Goal: Find contact information: Find contact information

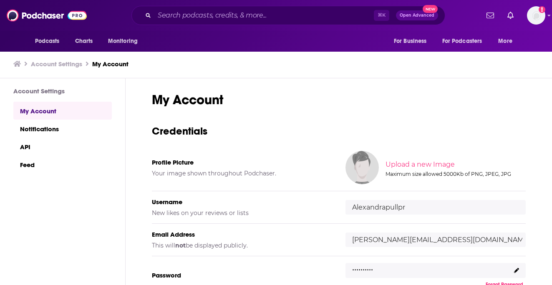
click at [321, 8] on div "⌘ K Open Advanced New" at bounding box center [287, 15] width 313 height 19
click at [321, 14] on input "Search podcasts, credits, & more..." at bounding box center [263, 15] width 219 height 13
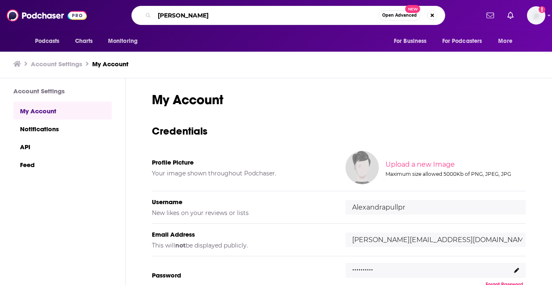
type input "[PERSON_NAME]"
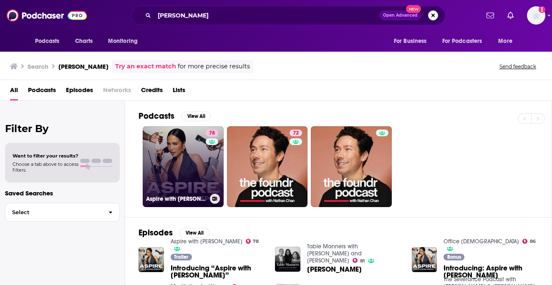
click at [187, 151] on link "78 Aspire with [PERSON_NAME]" at bounding box center [183, 166] width 81 height 81
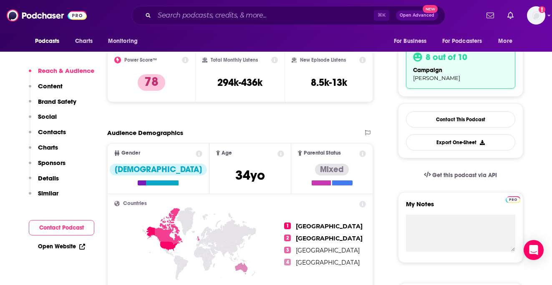
scroll to position [252, 0]
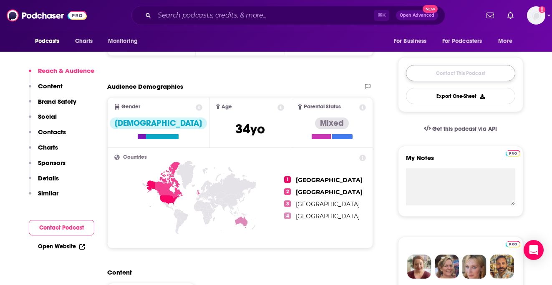
click at [440, 72] on link "Contact This Podcast" at bounding box center [460, 73] width 109 height 16
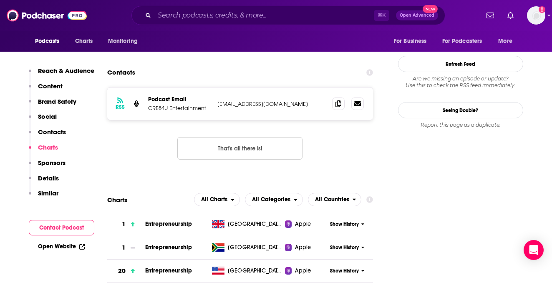
scroll to position [883, 0]
